Goal: Information Seeking & Learning: Learn about a topic

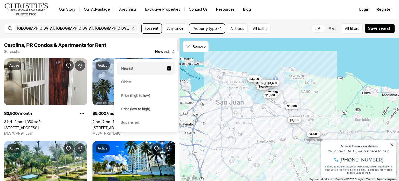
click at [170, 52] on button "Newest" at bounding box center [165, 51] width 27 height 10
click at [142, 112] on div "Price (low to high)" at bounding box center [146, 109] width 58 height 12
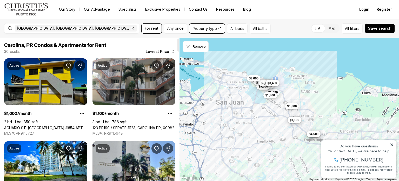
click at [60, 125] on link "ACUARIO ST. [GEOGRAPHIC_DATA] ##54 APT. #1, CAROLINA PR, 00979" at bounding box center [45, 127] width 83 height 4
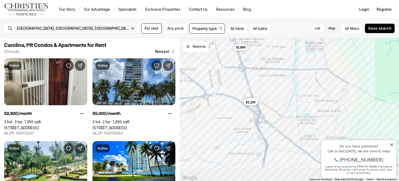
drag, startPoint x: 302, startPoint y: 109, endPoint x: 303, endPoint y: 63, distance: 46.0
click at [303, 63] on div "$5,000 $1,100 $1,800" at bounding box center [290, 109] width 220 height 143
